Goal: Download file/media

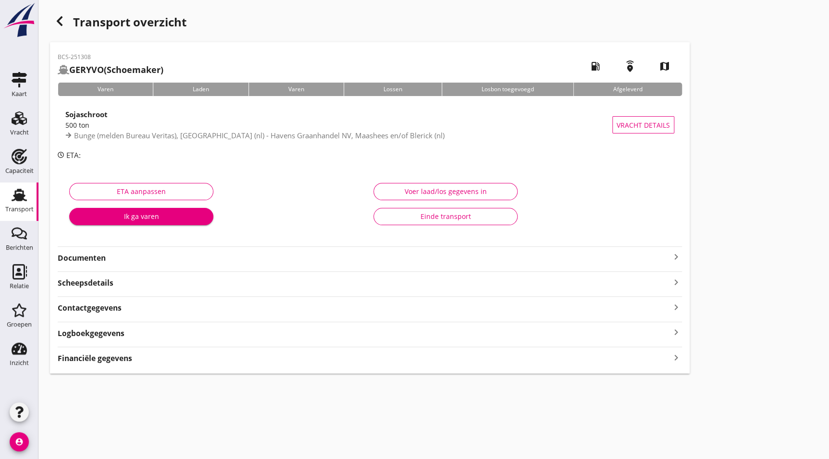
click at [226, 261] on strong "Documenten" at bounding box center [364, 258] width 613 height 11
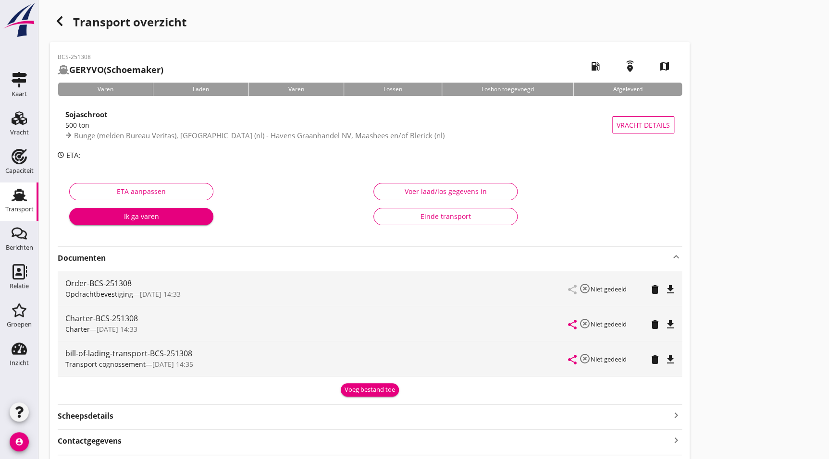
click at [664, 322] on icon "file_download" at bounding box center [670, 325] width 12 height 12
click at [65, 26] on div "button" at bounding box center [59, 21] width 19 height 19
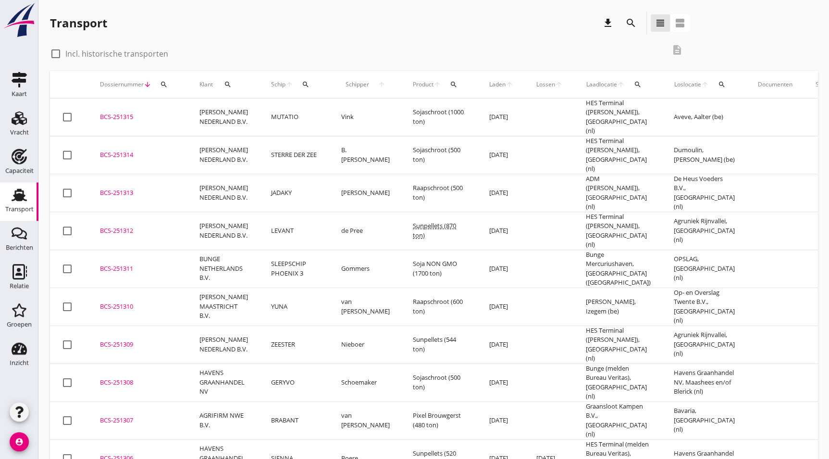
click at [134, 340] on div "BCS-251309" at bounding box center [138, 345] width 76 height 10
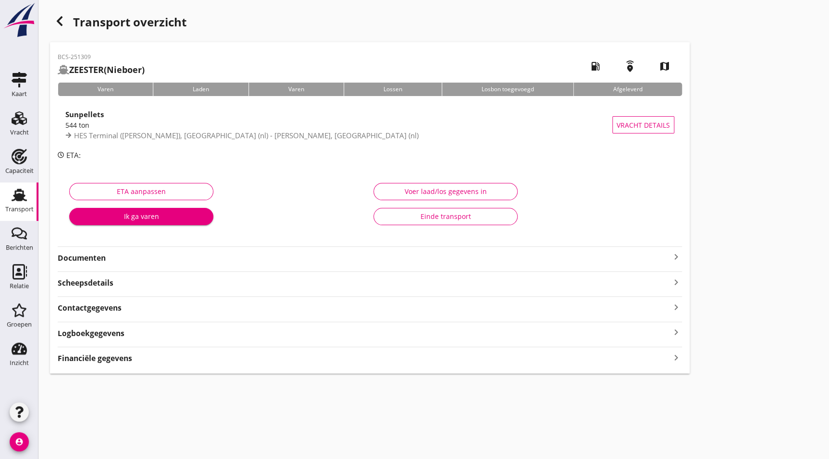
click at [156, 253] on strong "Documenten" at bounding box center [364, 258] width 613 height 11
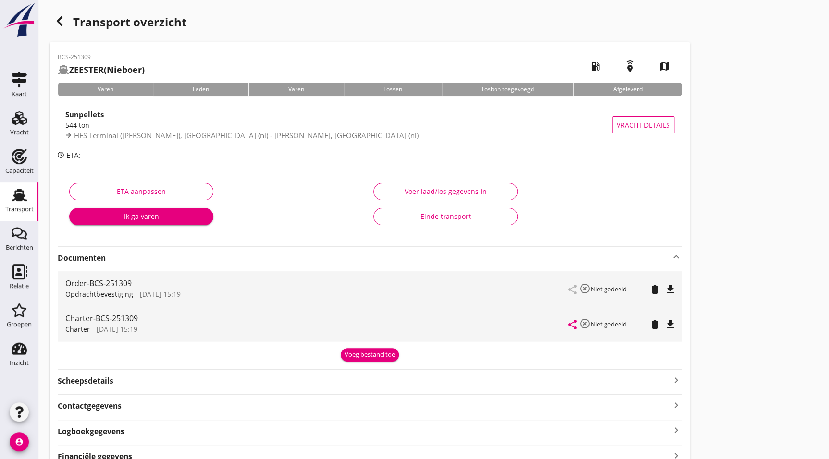
click at [670, 322] on icon "file_download" at bounding box center [670, 325] width 12 height 12
click at [60, 16] on icon "button" at bounding box center [60, 21] width 12 height 12
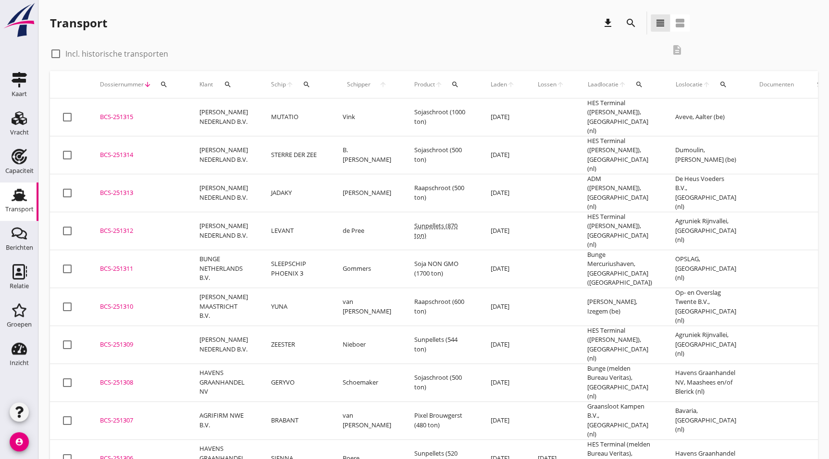
click at [168, 302] on div "BCS-251310" at bounding box center [138, 307] width 76 height 10
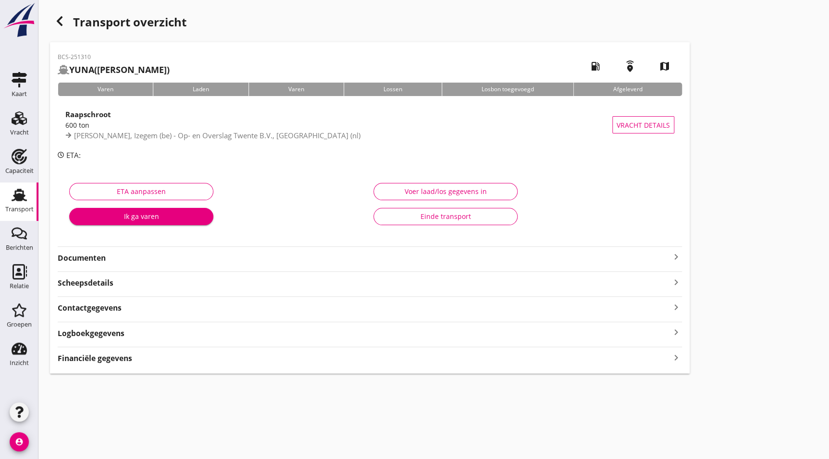
click at [107, 258] on strong "Documenten" at bounding box center [364, 258] width 613 height 11
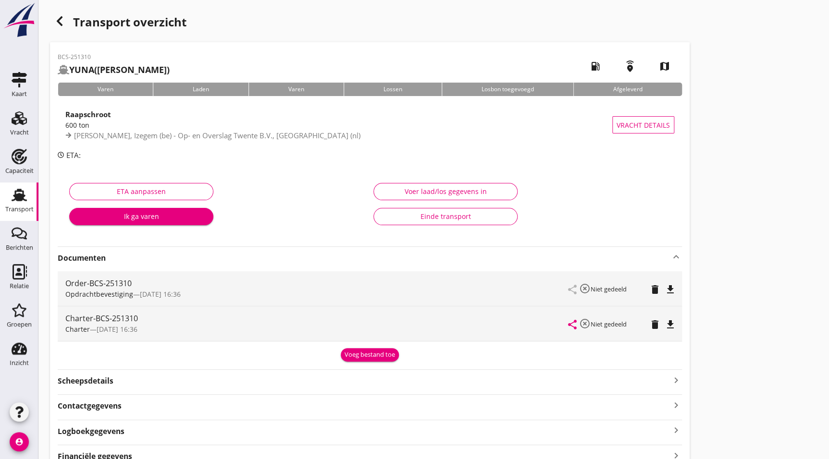
click at [671, 321] on icon "file_download" at bounding box center [670, 325] width 12 height 12
click at [60, 20] on icon "button" at bounding box center [60, 21] width 12 height 12
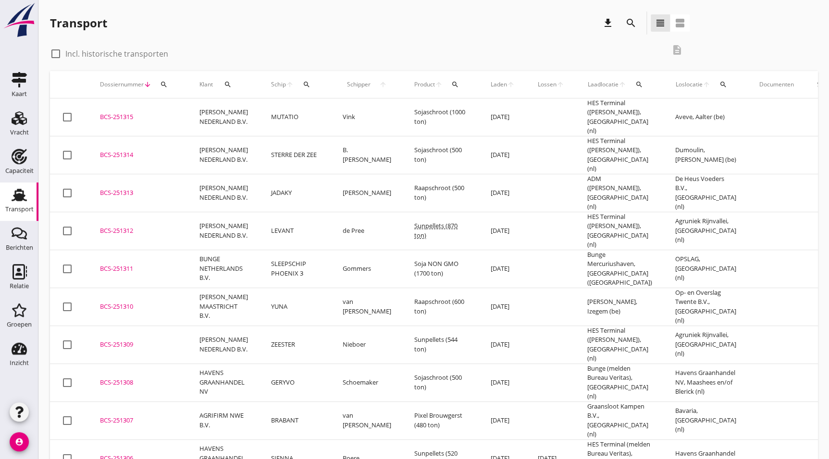
drag, startPoint x: 150, startPoint y: 217, endPoint x: 231, endPoint y: 224, distance: 81.0
click at [150, 226] on div "BCS-251312" at bounding box center [138, 231] width 76 height 10
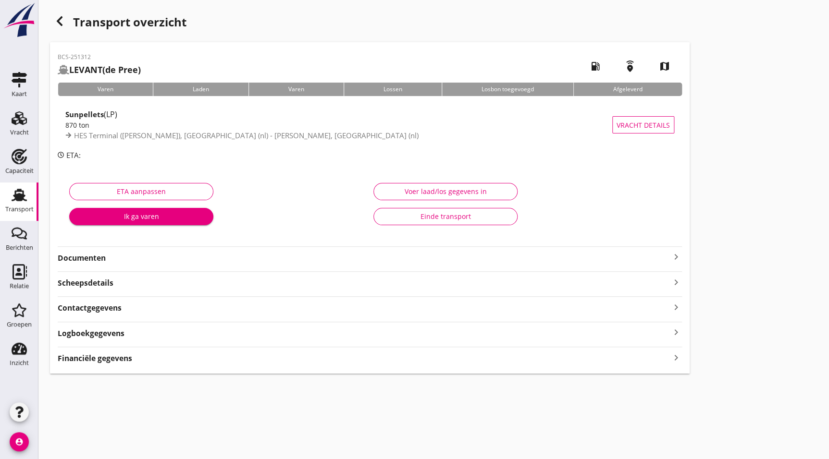
click at [91, 255] on strong "Documenten" at bounding box center [364, 258] width 613 height 11
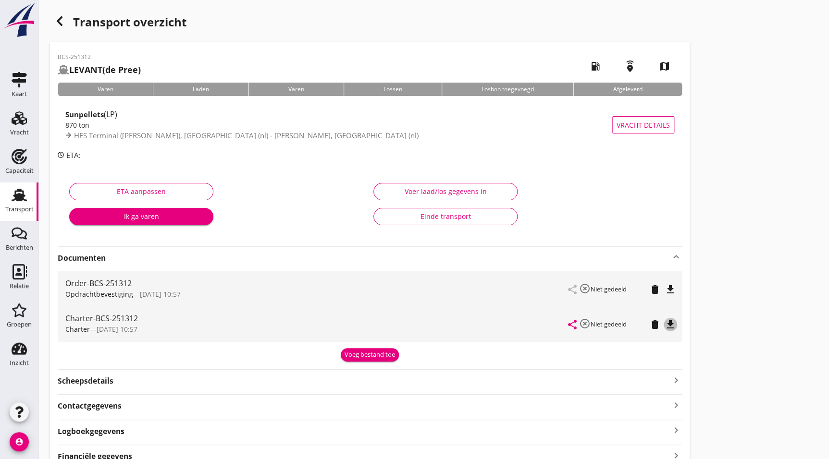
click at [670, 323] on icon "file_download" at bounding box center [670, 325] width 12 height 12
click at [62, 16] on icon "button" at bounding box center [60, 21] width 12 height 12
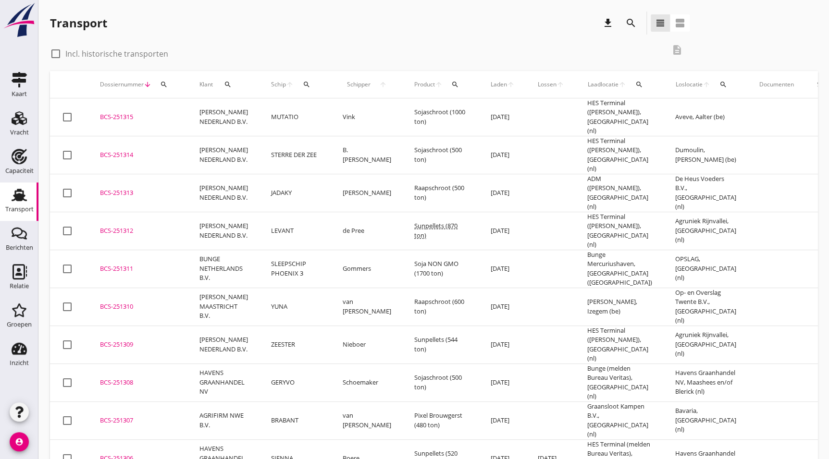
drag, startPoint x: 152, startPoint y: 176, endPoint x: 408, endPoint y: 199, distance: 257.6
click at [152, 188] on div "BCS-251313" at bounding box center [138, 193] width 76 height 10
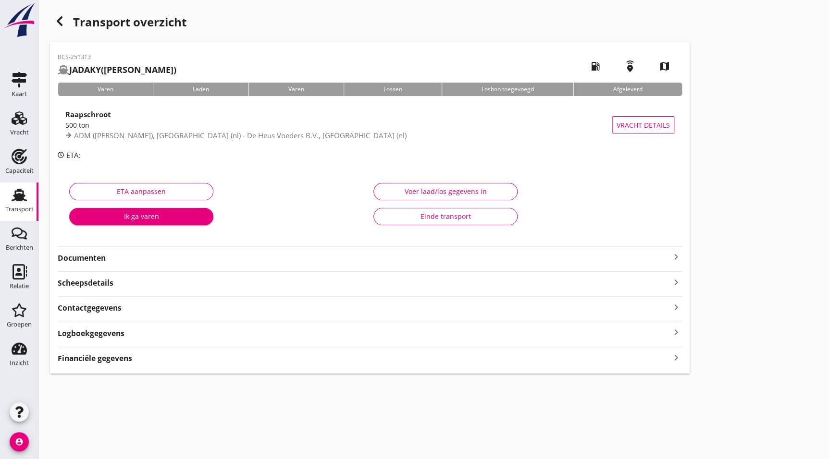
click at [120, 253] on strong "Documenten" at bounding box center [364, 258] width 613 height 11
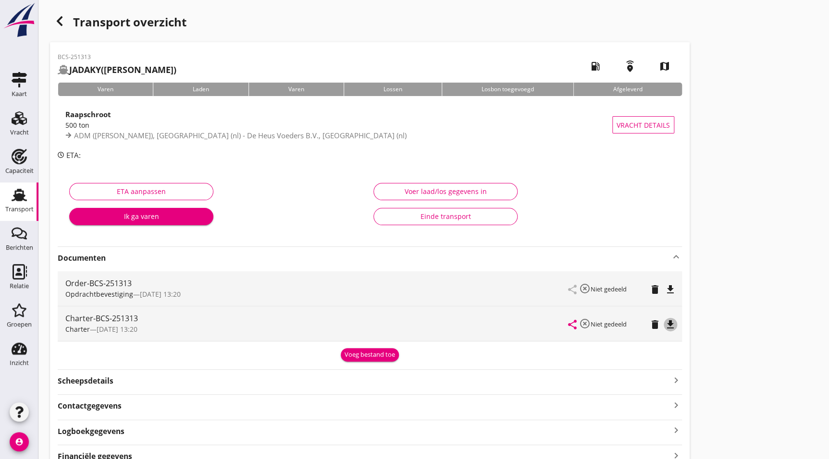
click at [670, 322] on icon "file_download" at bounding box center [670, 325] width 12 height 12
click at [60, 20] on icon "button" at bounding box center [60, 21] width 12 height 12
